Goal: Check status: Check status

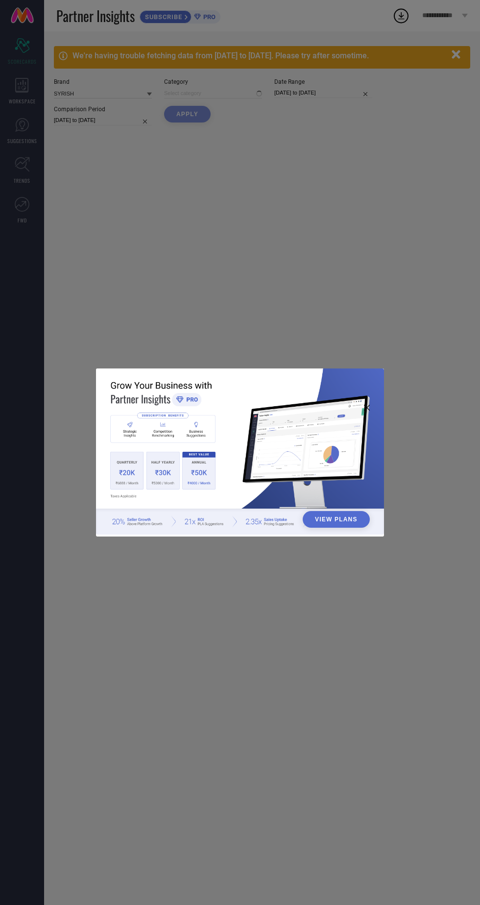
type input "All"
click at [463, 49] on div "View Plans" at bounding box center [240, 452] width 480 height 905
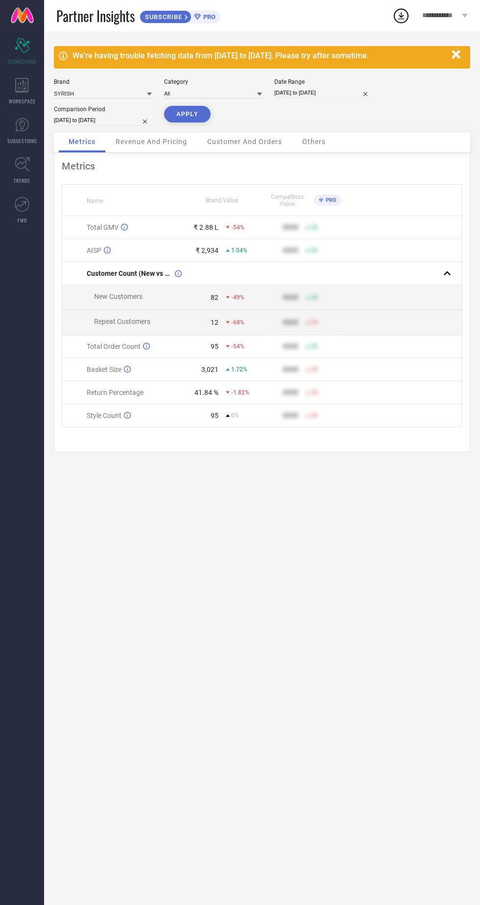
select select "6"
select select "2025"
select select "7"
select select "2025"
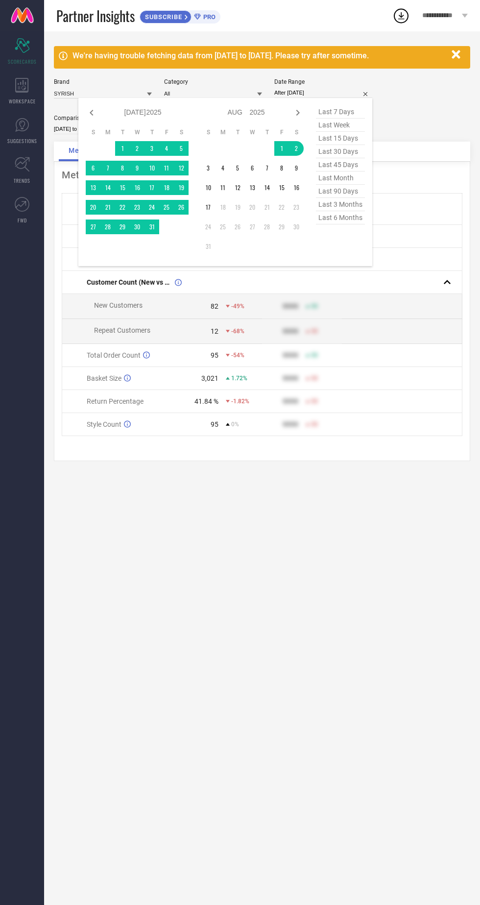
type input "[DATE] to [DATE]"
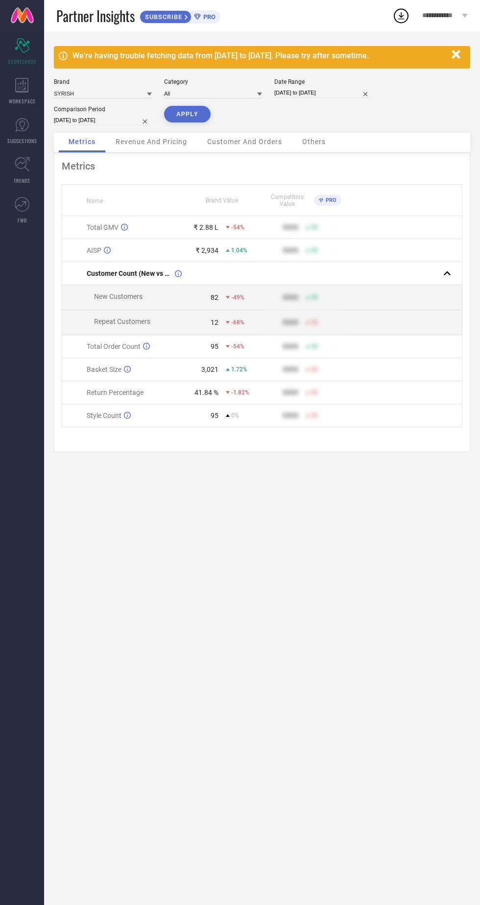
select select "7"
select select "2025"
select select "8"
select select "2025"
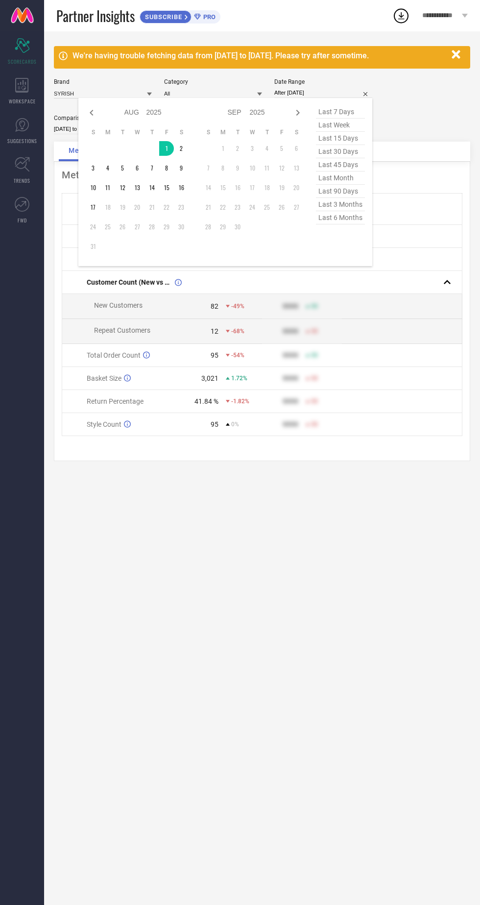
click at [190, 184] on div "Jan Feb Mar Apr May Jun [DATE] Aug Sep Oct Nov [DATE] 2016 2017 2018 2019 2020 …" at bounding box center [195, 181] width 218 height 153
click at [191, 192] on div "Jan Feb Mar Apr May Jun [DATE] Aug Sep Oct Nov [DATE] 2016 2017 2018 2019 2020 …" at bounding box center [195, 181] width 218 height 153
type input "[DATE] to [DATE]"
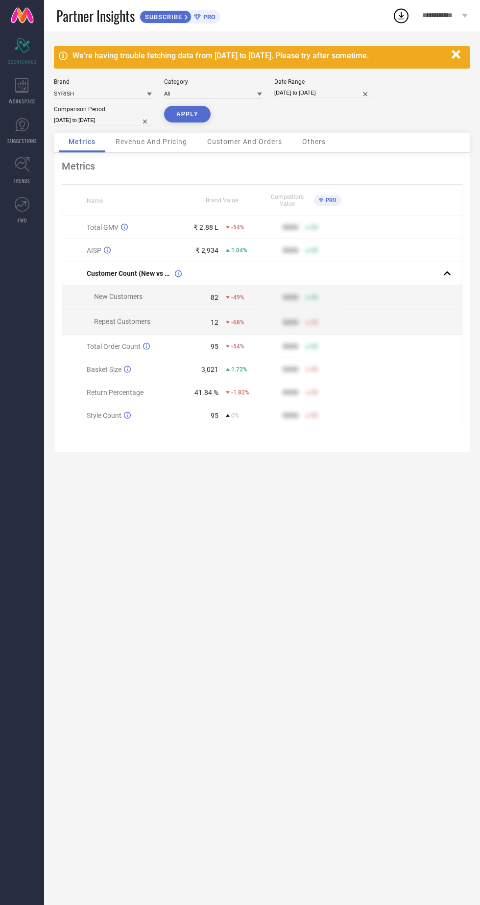
select select "6"
select select "2025"
select select "7"
select select "2025"
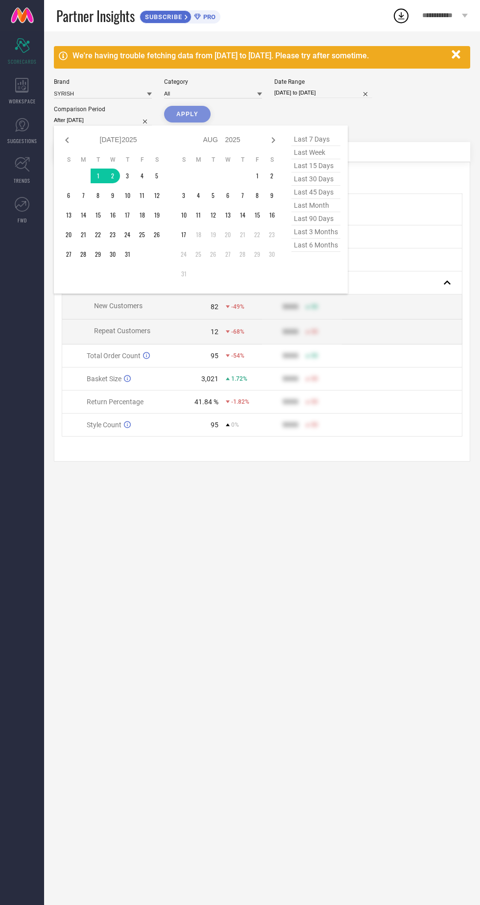
type input "[DATE] to [DATE]"
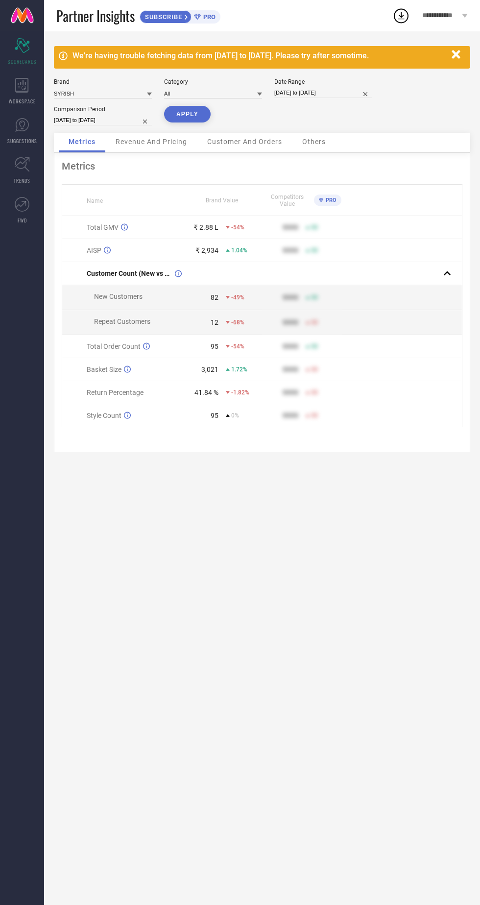
select select "6"
select select "2025"
select select "7"
select select "2025"
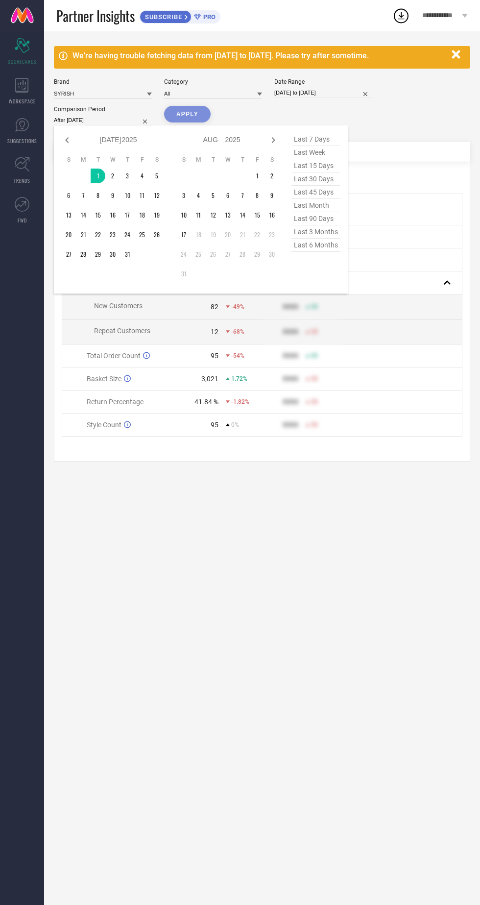
type input "[DATE] to [DATE]"
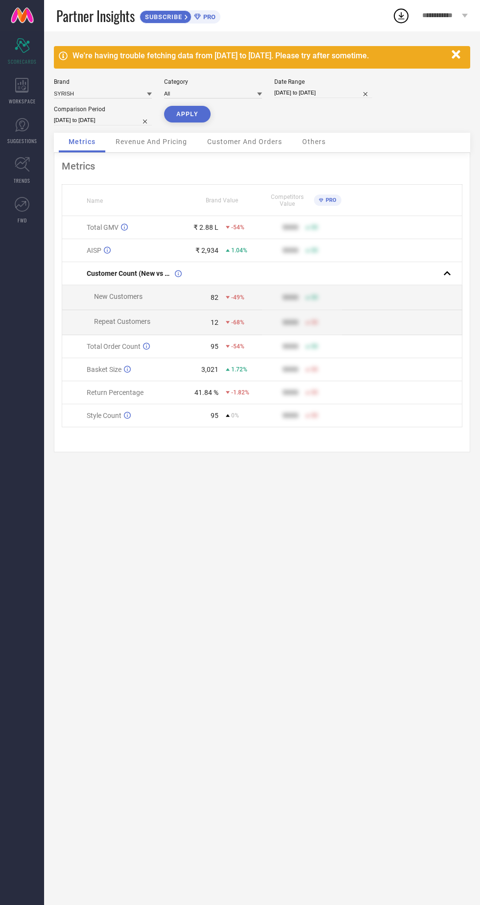
click at [184, 117] on button "APPLY" at bounding box center [187, 114] width 47 height 17
select select "7"
select select "2025"
select select "8"
select select "2025"
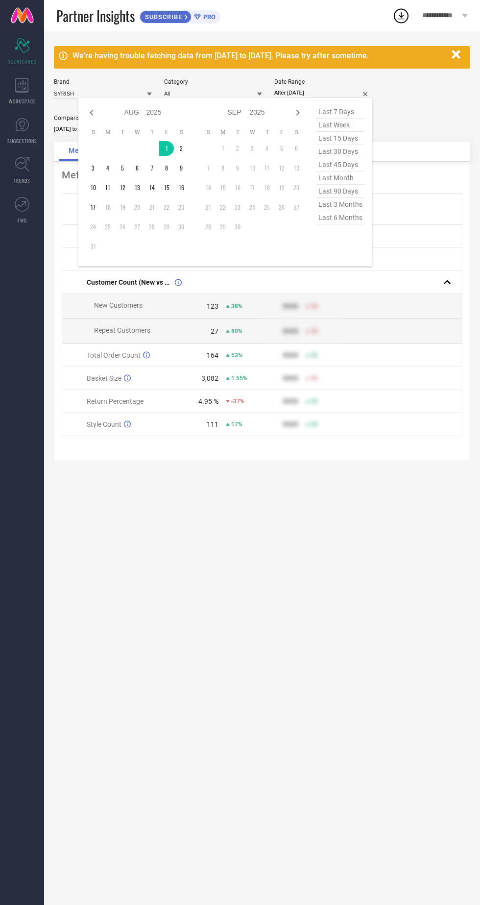
click at [103, 208] on td "18" at bounding box center [107, 207] width 15 height 15
type input "[DATE] to [DATE]"
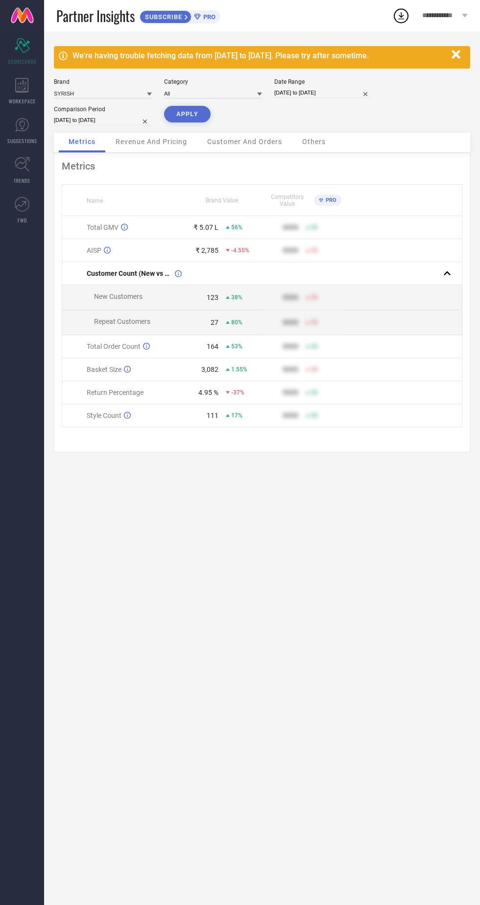
select select "6"
select select "2025"
select select "7"
select select "2025"
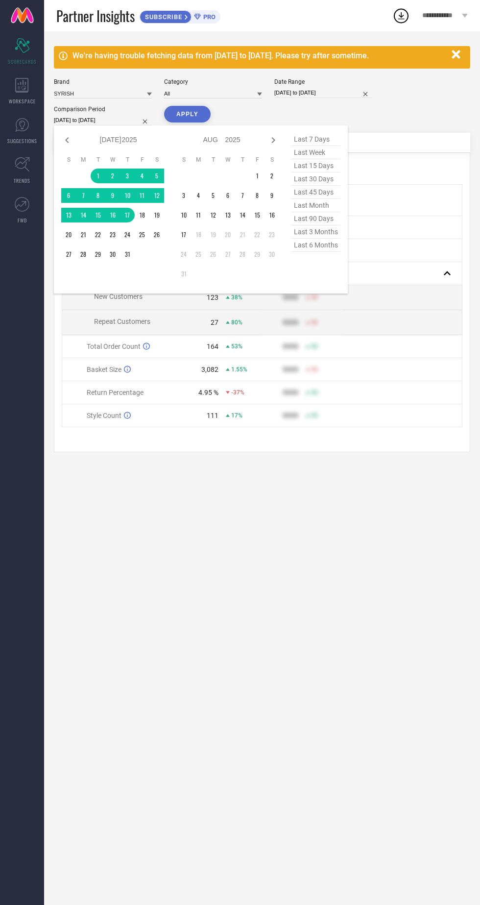
click at [240, 522] on div "We're having trouble fetching data from [DATE] to [DATE]. Please try after some…" at bounding box center [262, 467] width 436 height 873
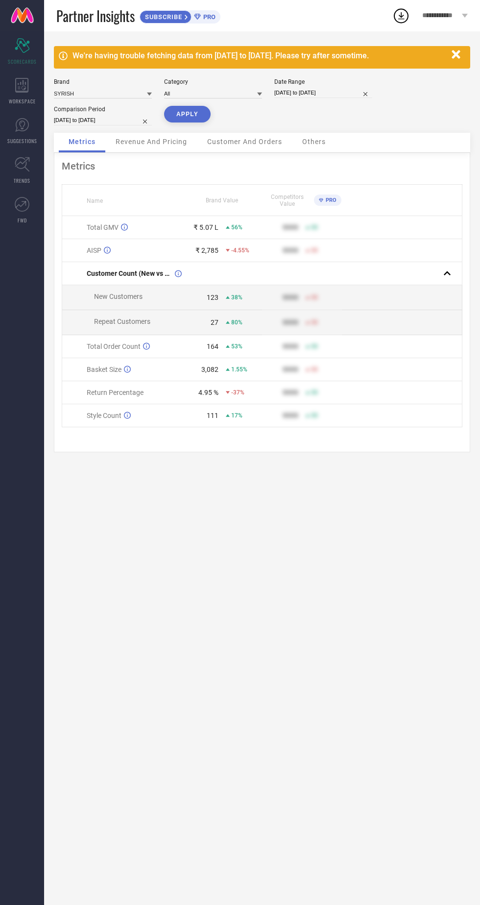
select select "6"
select select "2025"
select select "7"
select select "2025"
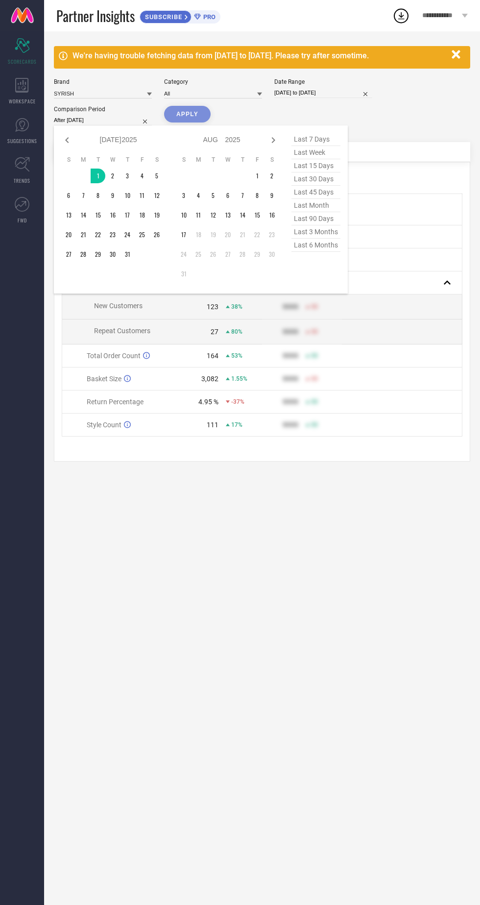
type input "[DATE] to [DATE]"
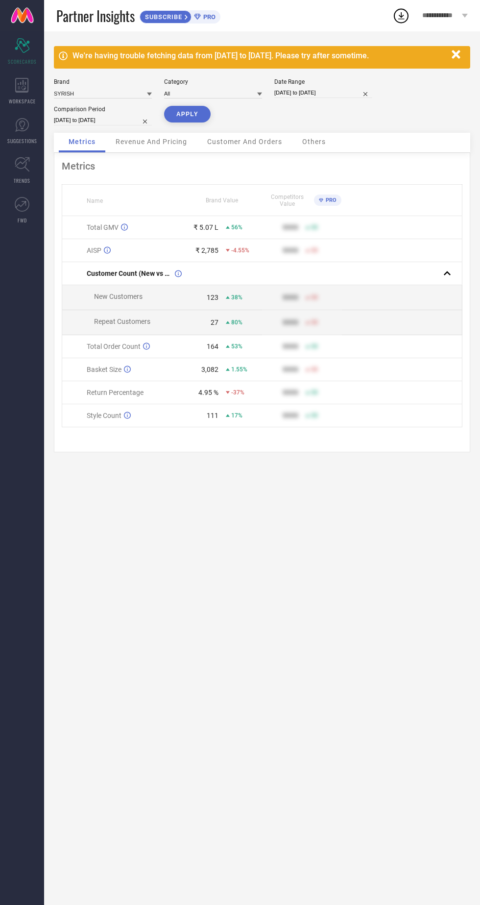
click at [188, 114] on button "APPLY" at bounding box center [187, 114] width 47 height 17
select select "7"
select select "2025"
select select "8"
select select "2025"
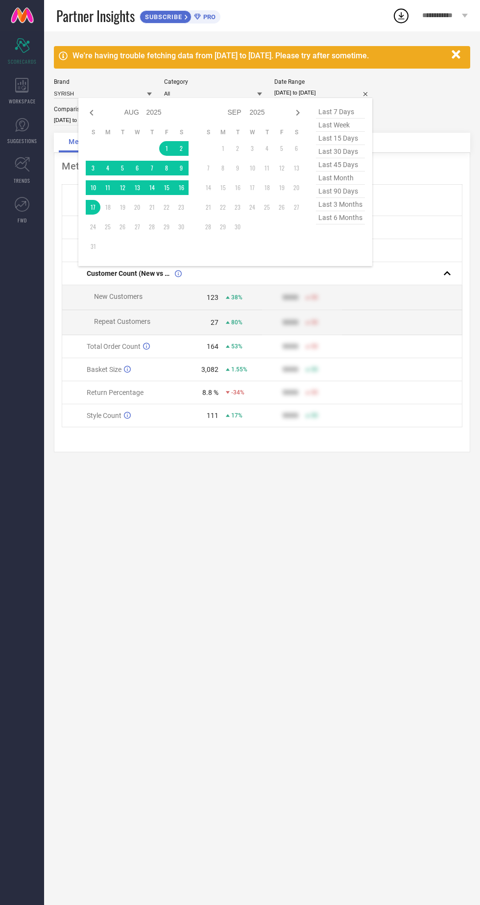
click at [286, 528] on div "We're having trouble fetching data from [DATE] to [DATE]. Please try after some…" at bounding box center [262, 467] width 436 height 873
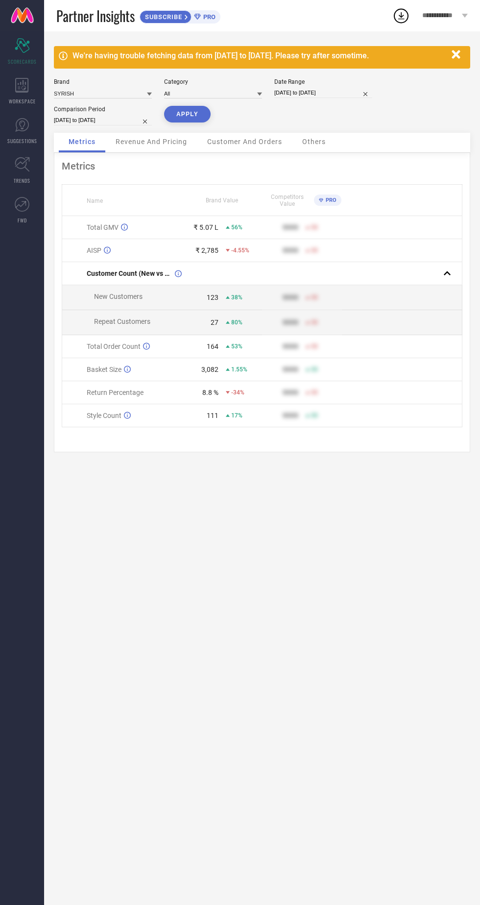
select select "7"
select select "2025"
select select "8"
select select "2025"
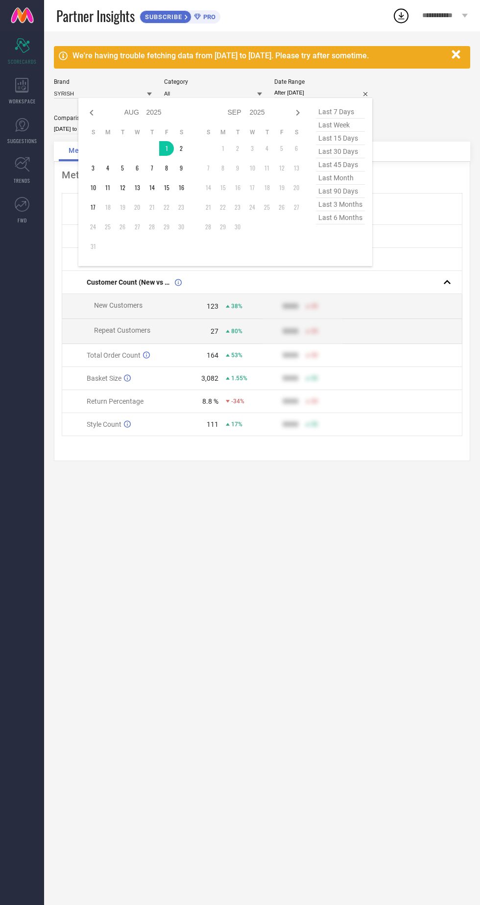
type input "[DATE] to [DATE]"
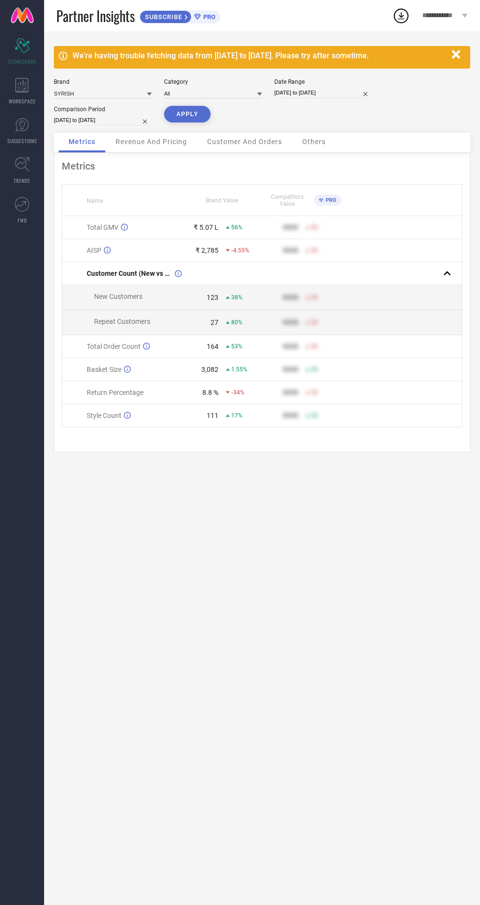
click at [182, 119] on button "APPLY" at bounding box center [187, 114] width 47 height 17
select select "7"
select select "2025"
select select "8"
select select "2025"
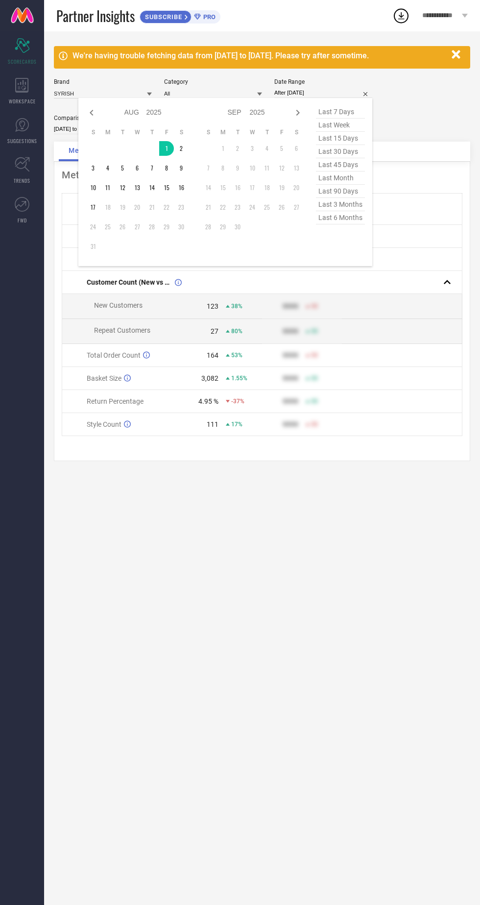
type input "[DATE] to [DATE]"
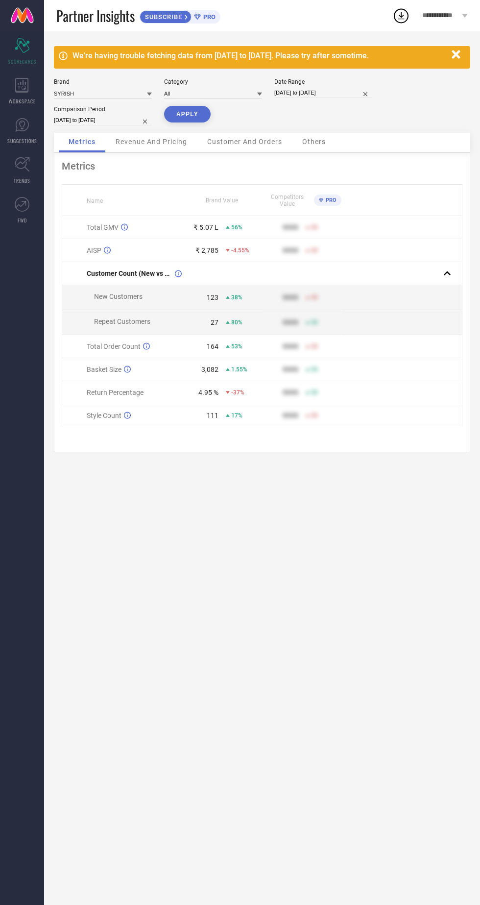
click at [194, 116] on button "APPLY" at bounding box center [187, 114] width 47 height 17
select select "7"
select select "2025"
select select "8"
select select "2025"
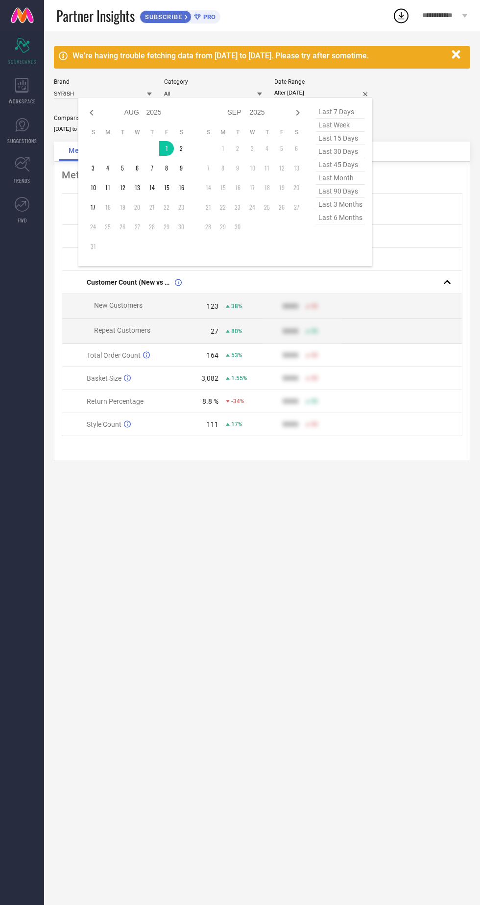
type input "[DATE] to [DATE]"
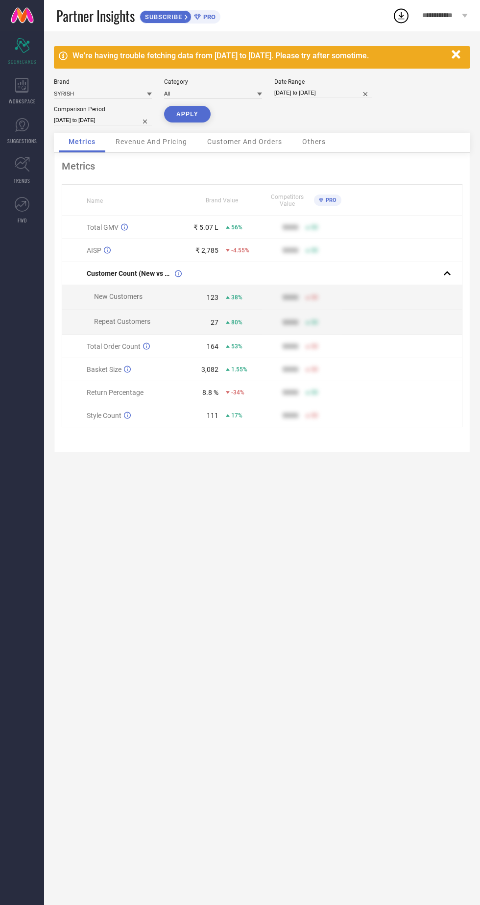
click at [186, 114] on button "APPLY" at bounding box center [187, 114] width 47 height 17
select select "7"
select select "2025"
select select "8"
select select "2025"
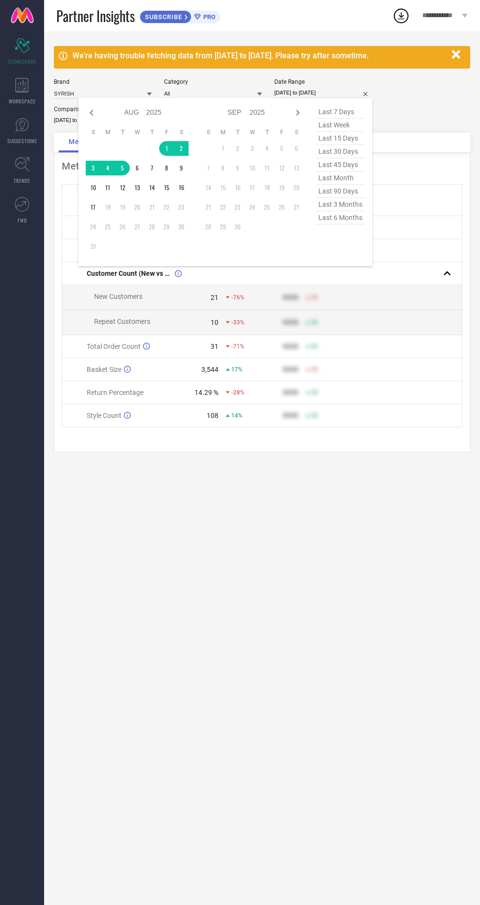
click at [93, 110] on icon at bounding box center [91, 113] width 3 height 6
select select "6"
select select "2025"
select select "7"
select select "2025"
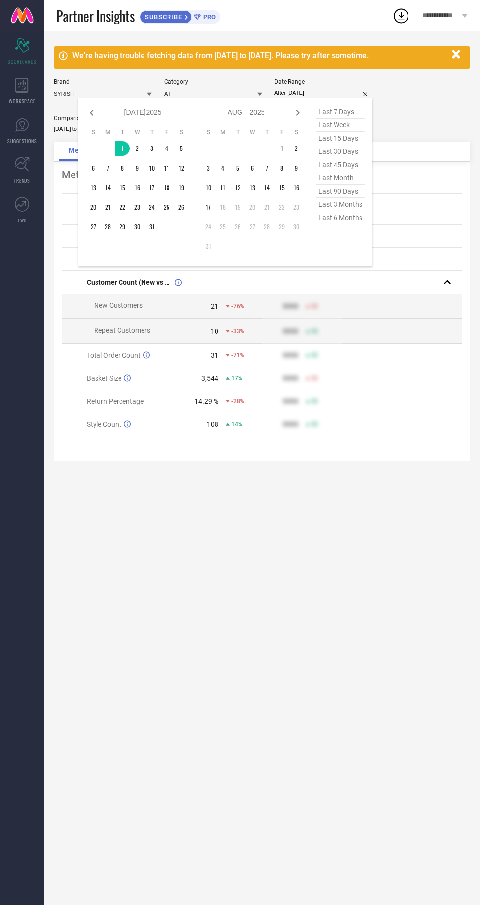
type input "[DATE] to [DATE]"
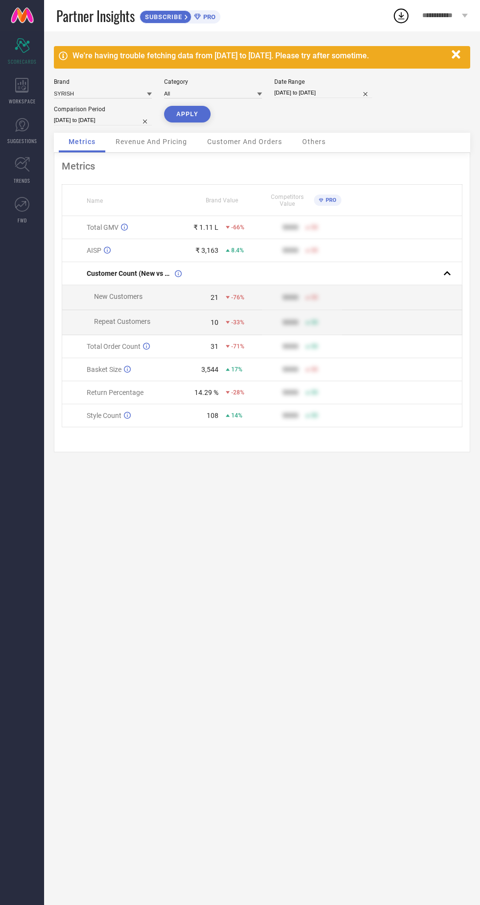
click at [189, 115] on button "APPLY" at bounding box center [187, 114] width 47 height 17
